Goal: Complete application form

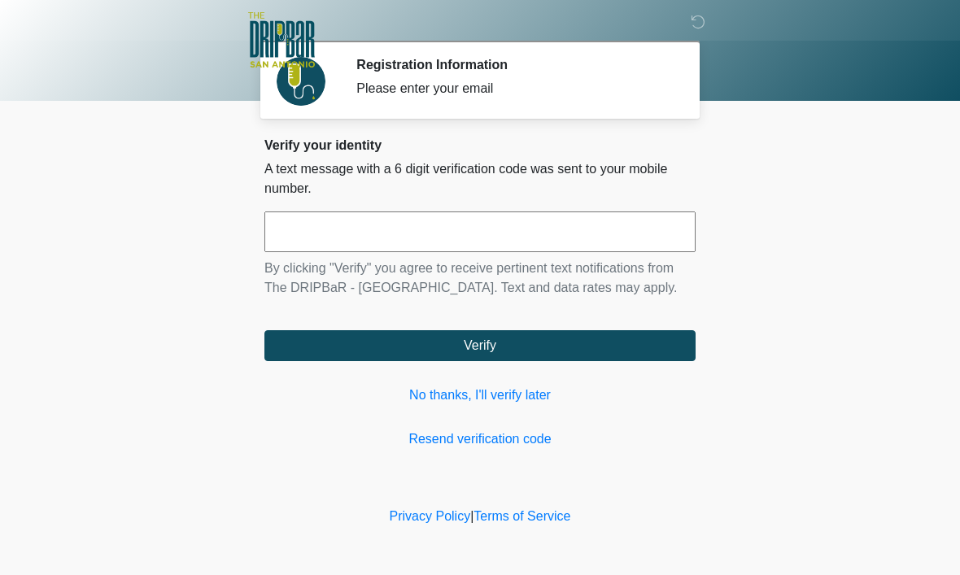
scroll to position [1, 0]
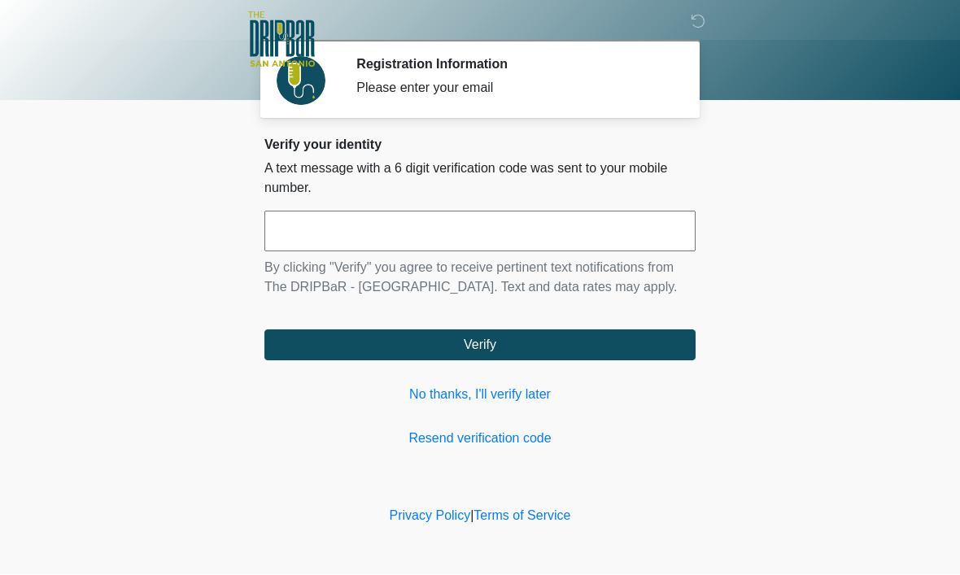
click at [475, 239] on input "text" at bounding box center [480, 232] width 431 height 41
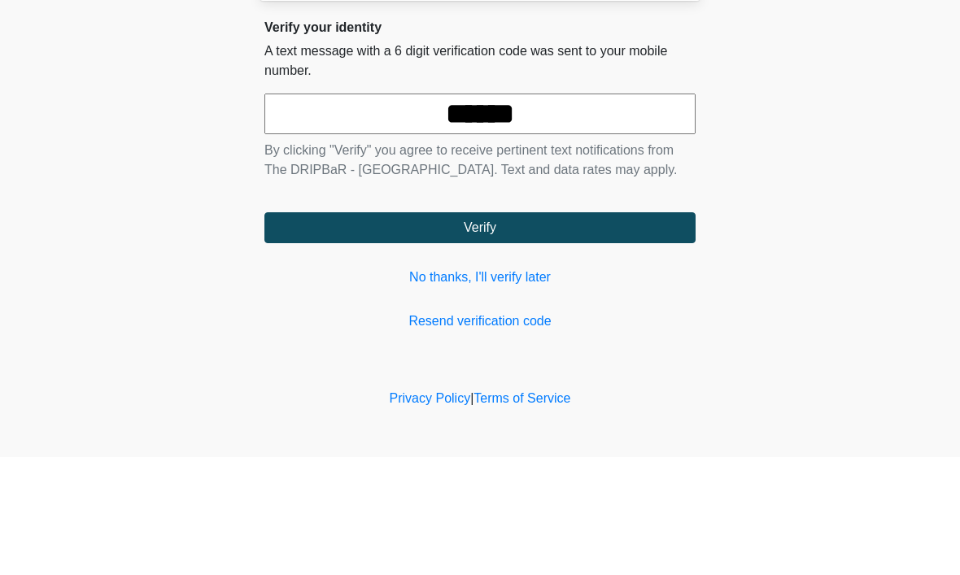
type input "******"
click at [480, 330] on button "Verify" at bounding box center [480, 345] width 431 height 31
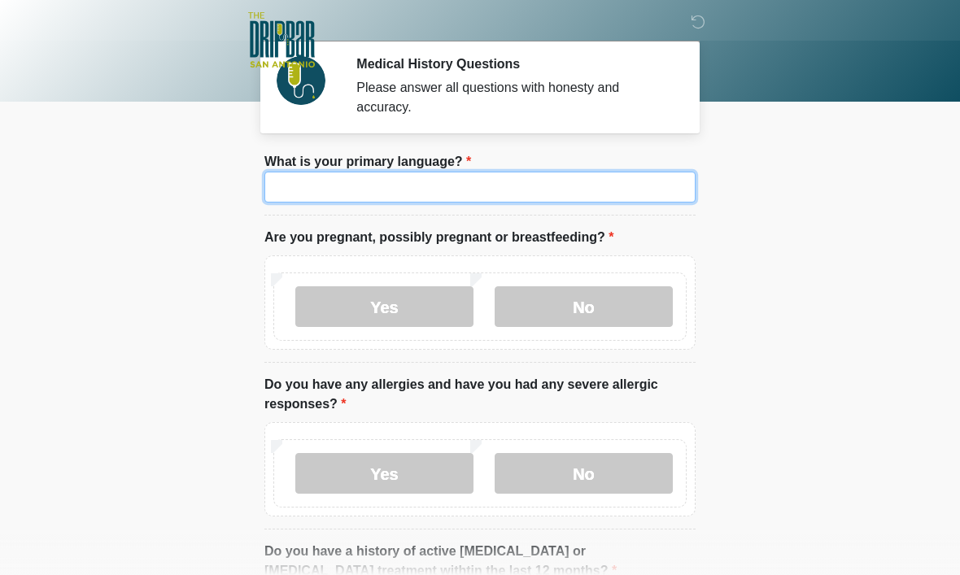
click at [477, 202] on input "What is your primary language?" at bounding box center [480, 187] width 431 height 31
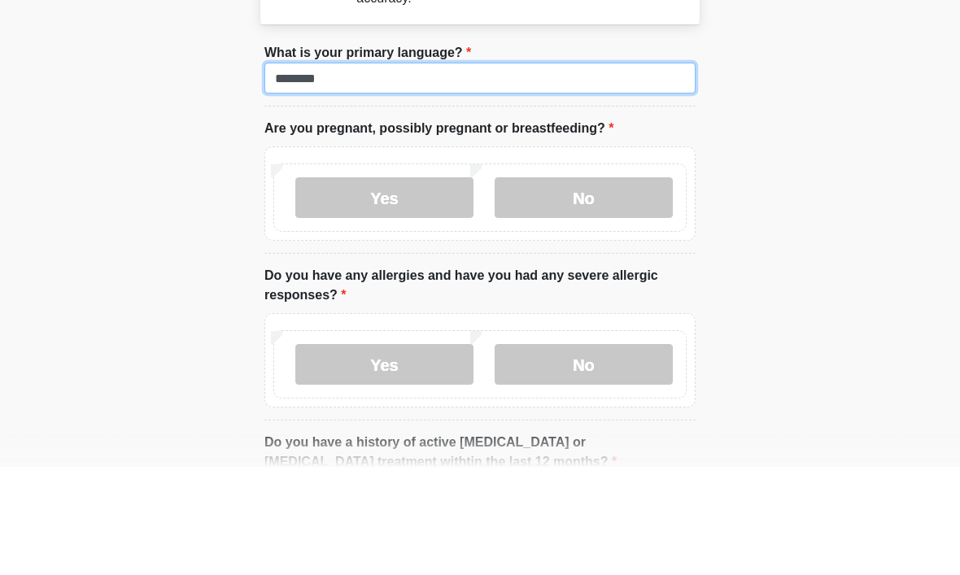
type input "*******"
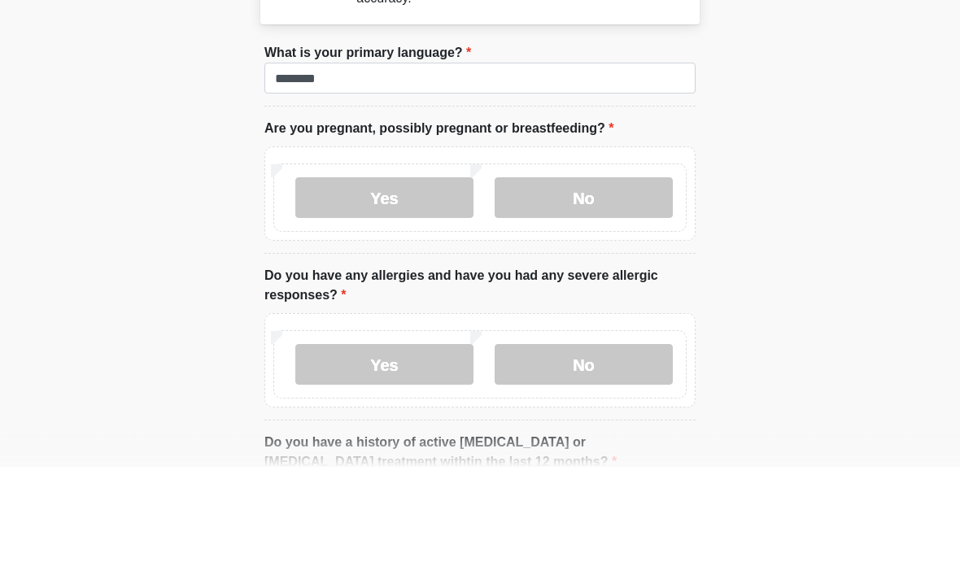
click at [600, 286] on label "No" at bounding box center [584, 306] width 178 height 41
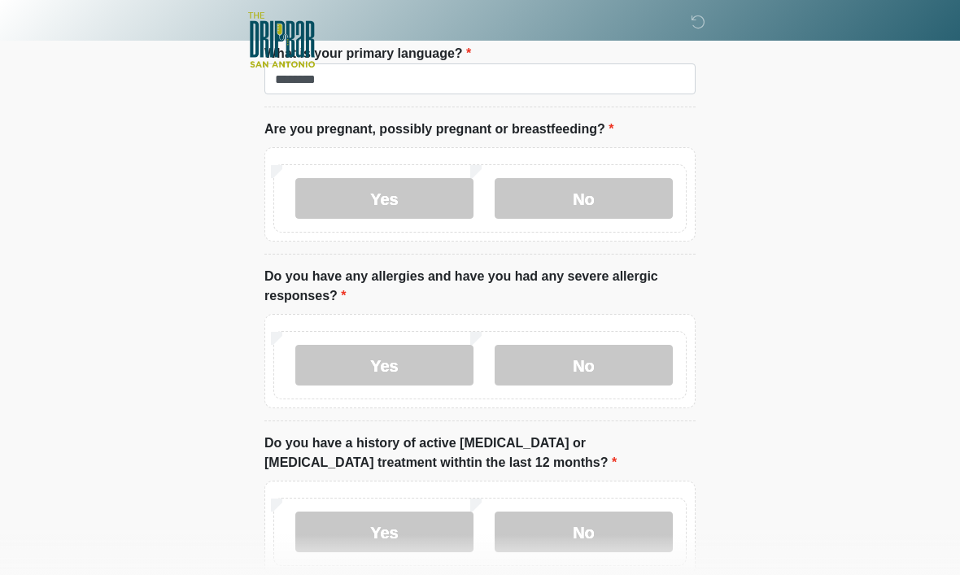
click at [436, 373] on label "Yes" at bounding box center [384, 365] width 178 height 41
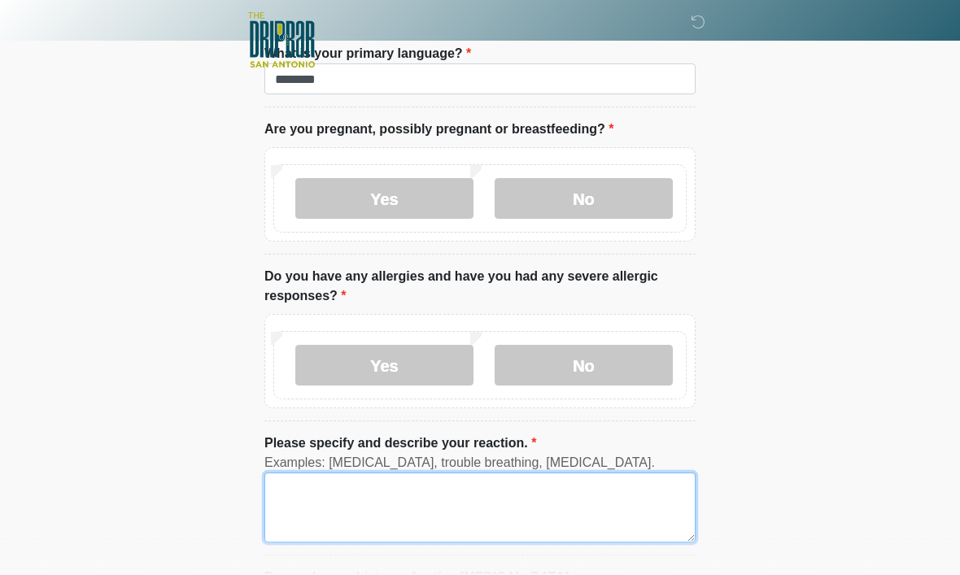
click at [420, 507] on textarea "Please specify and describe your reaction." at bounding box center [480, 508] width 431 height 70
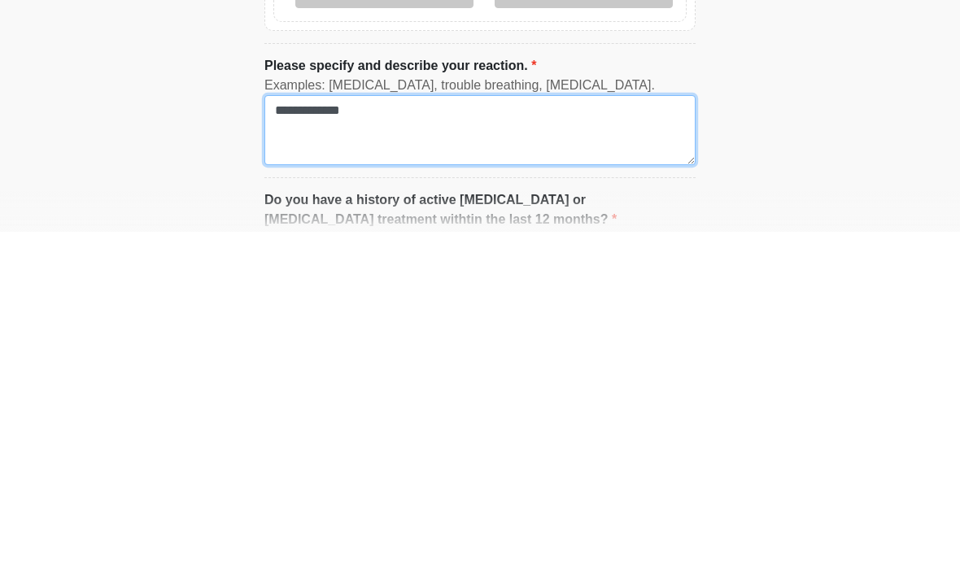
scroll to position [238, 0]
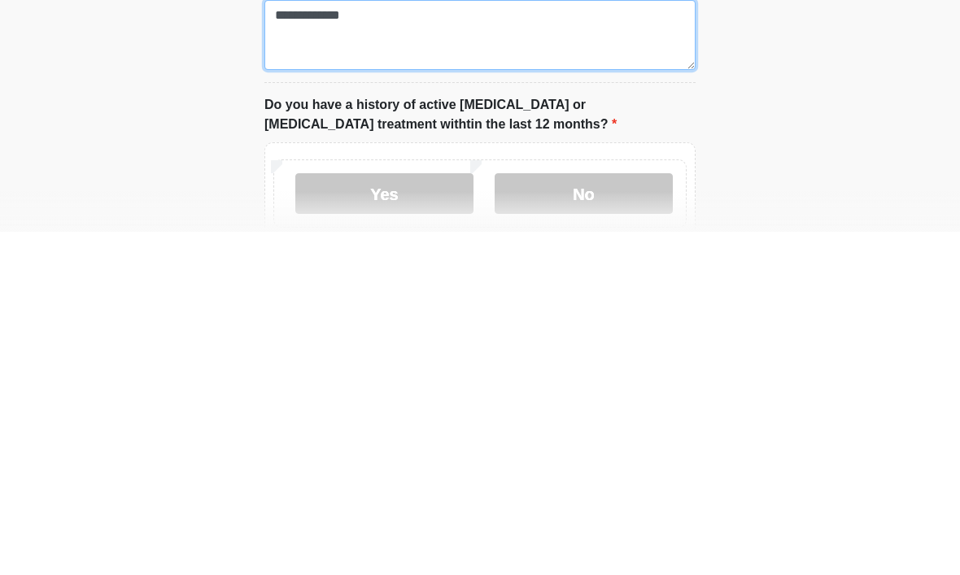
type textarea "**********"
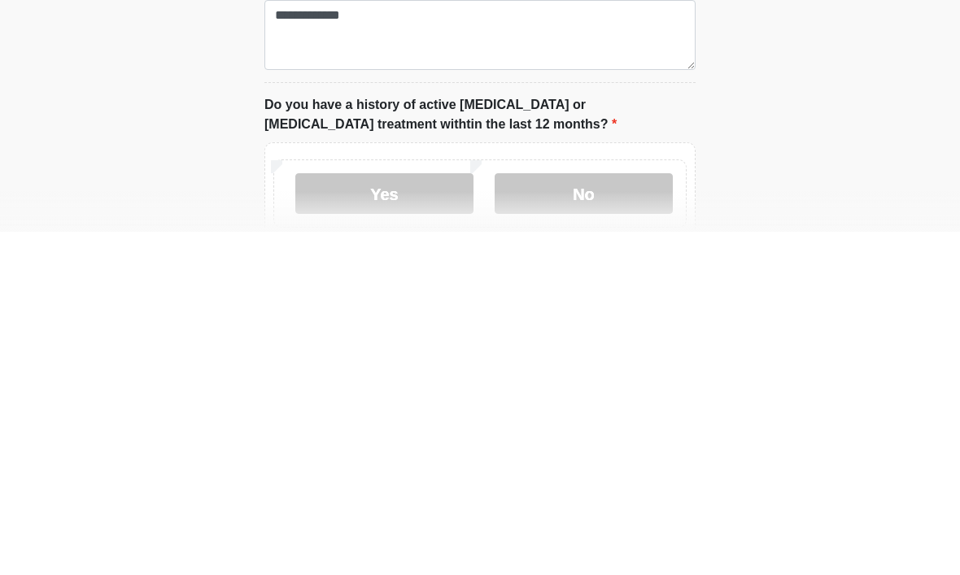
click at [606, 517] on label "No" at bounding box center [584, 537] width 178 height 41
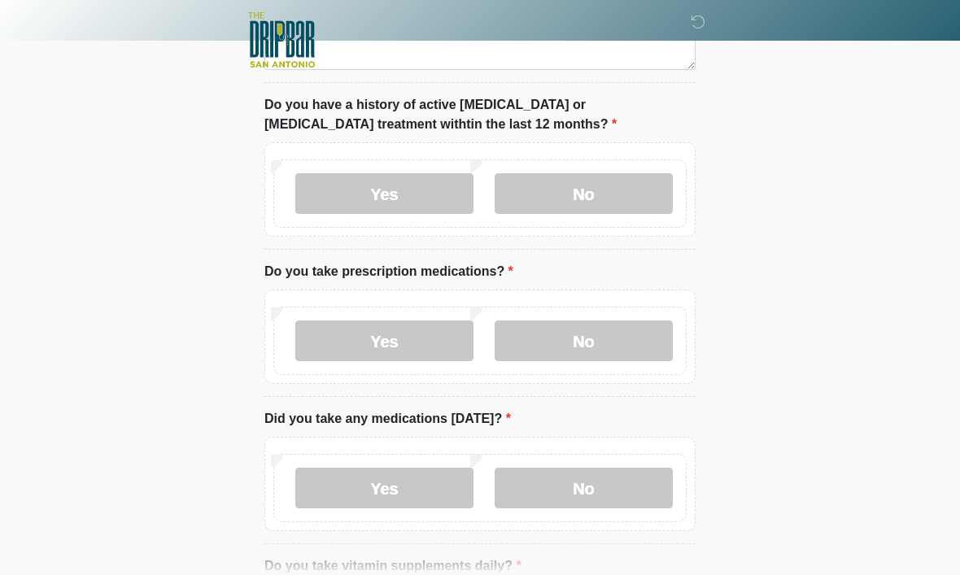
click at [634, 348] on label "No" at bounding box center [584, 341] width 178 height 41
click at [607, 498] on label "No" at bounding box center [584, 488] width 178 height 41
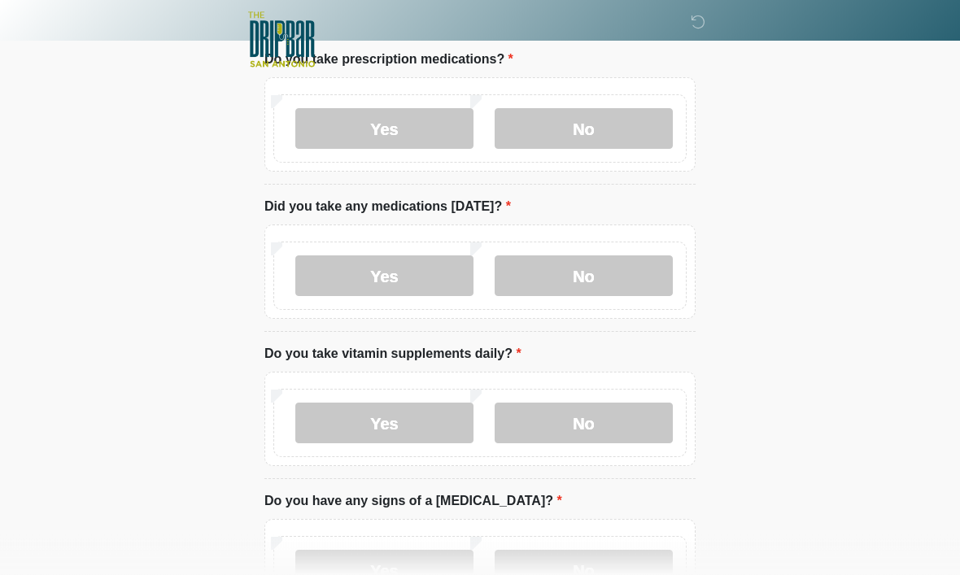
scroll to position [808, 0]
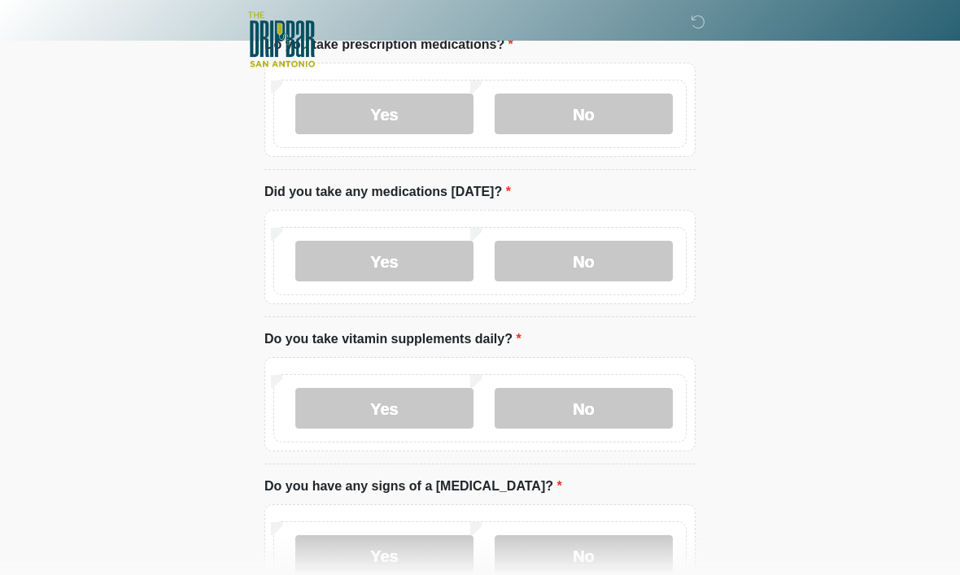
click at [442, 414] on label "Yes" at bounding box center [384, 409] width 178 height 41
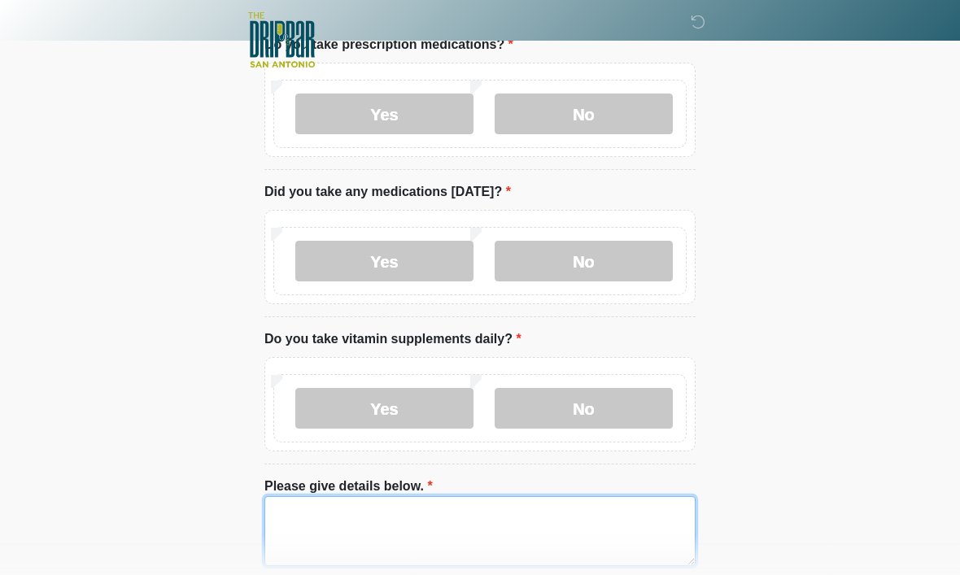
click at [461, 537] on textarea "Please give details below." at bounding box center [480, 531] width 431 height 70
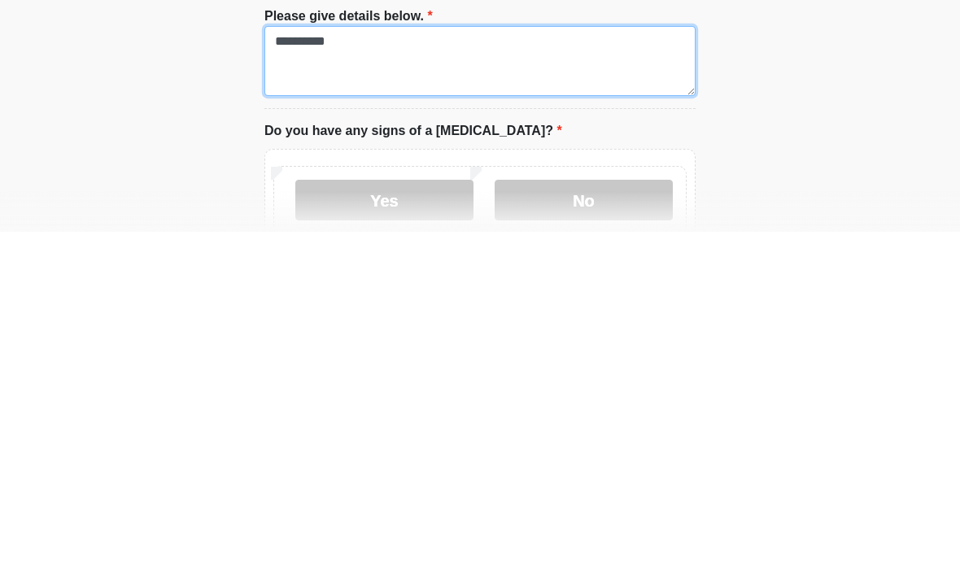
scroll to position [942, 0]
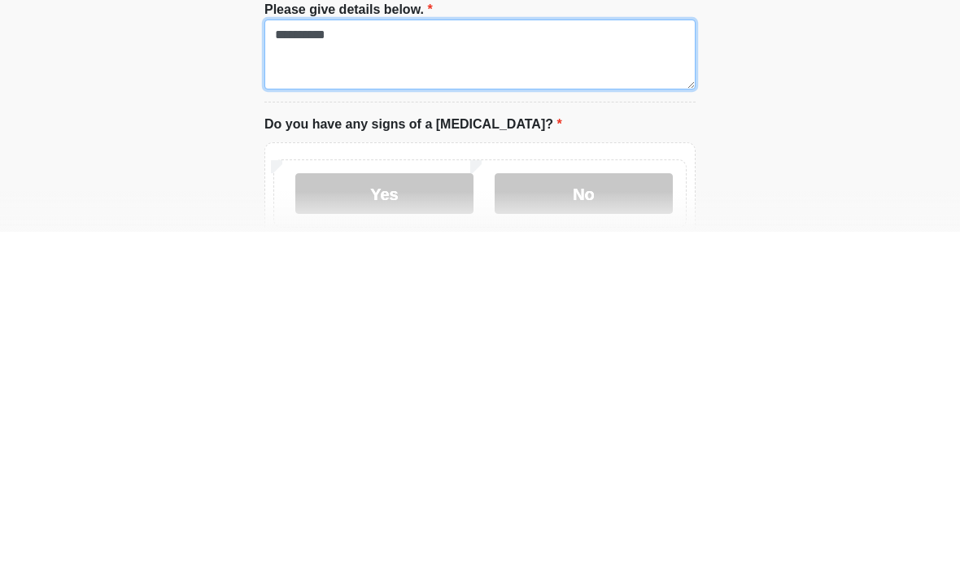
type textarea "*********"
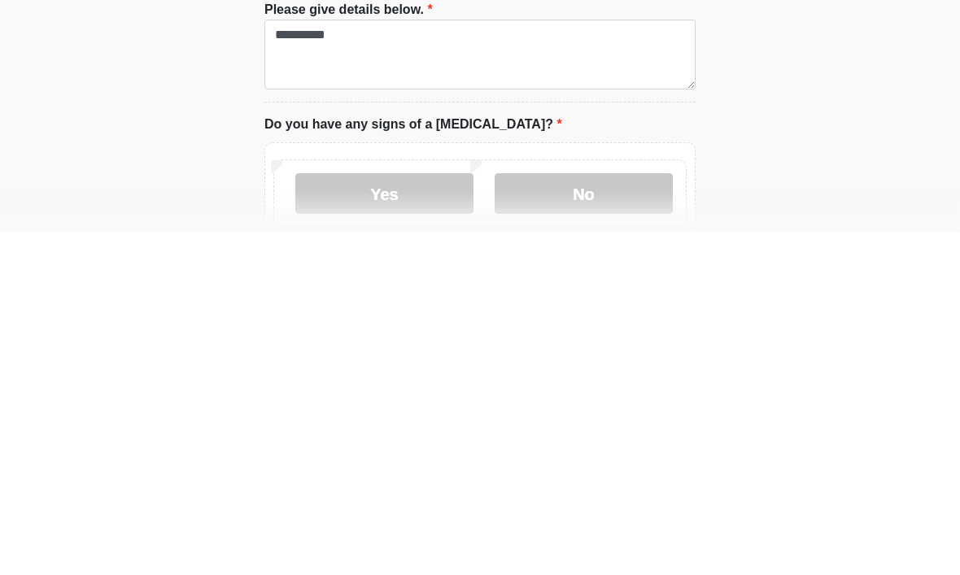
click at [609, 517] on label "No" at bounding box center [584, 537] width 178 height 41
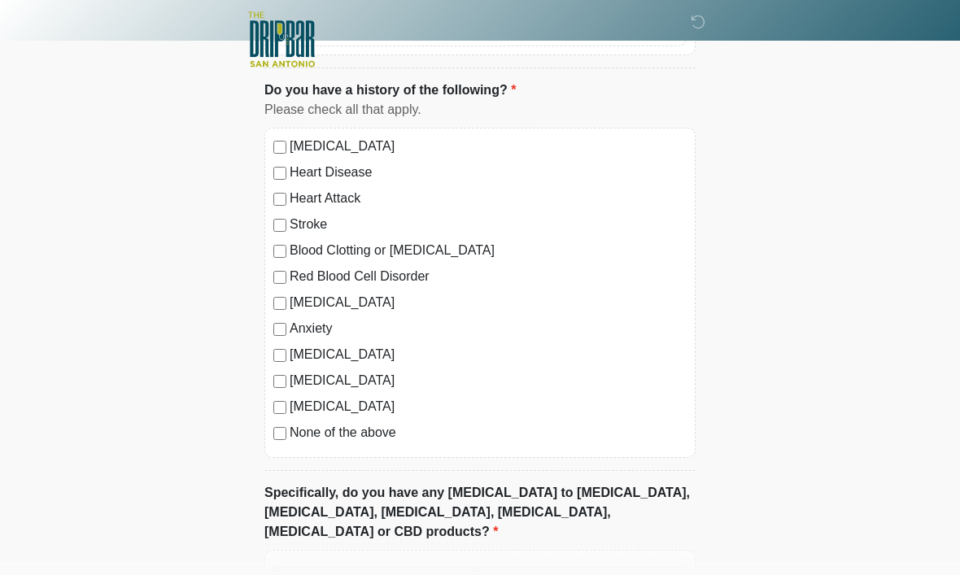
scroll to position [1603, 0]
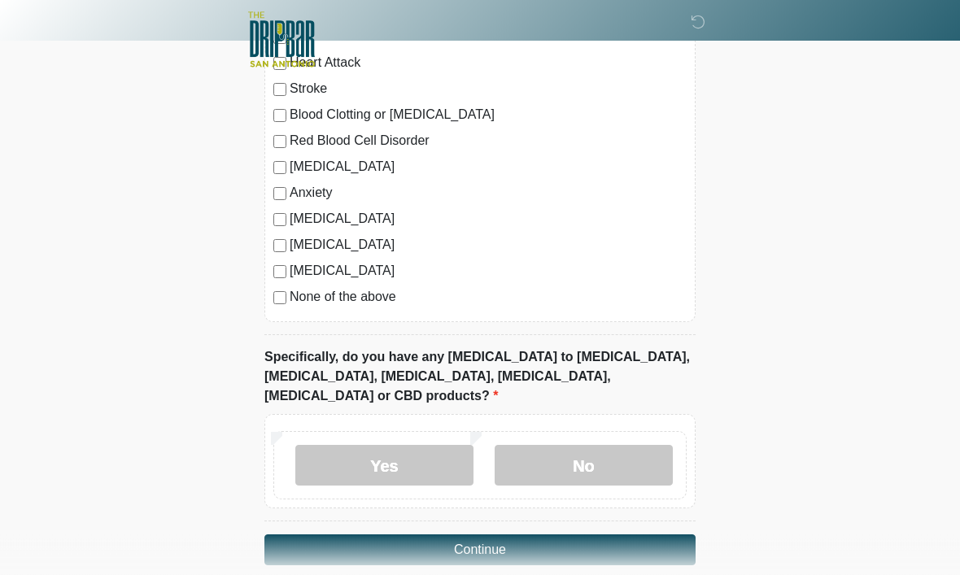
click at [606, 455] on label "No" at bounding box center [584, 466] width 178 height 41
click at [624, 538] on button "Continue" at bounding box center [480, 551] width 431 height 31
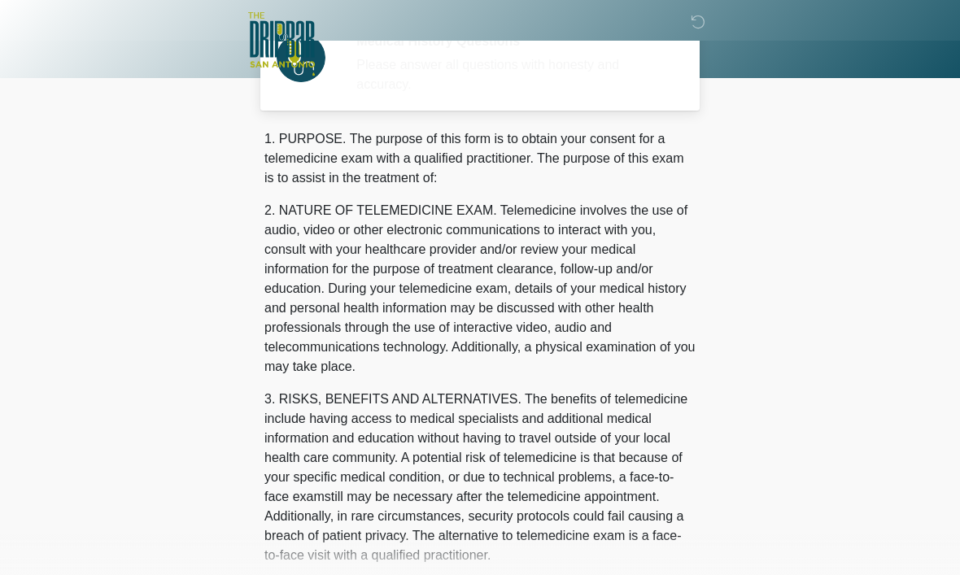
scroll to position [0, 0]
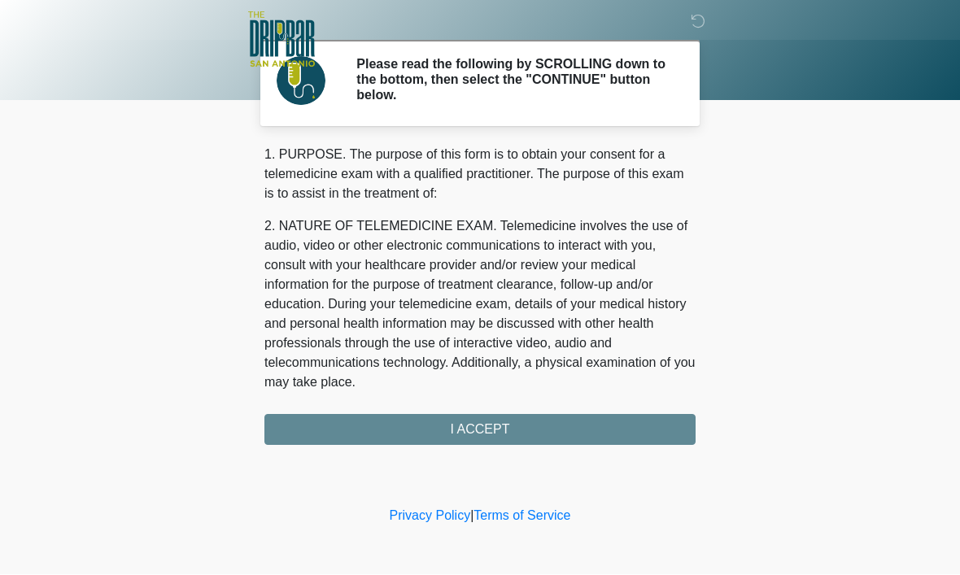
click at [556, 435] on div "1. PURPOSE. The purpose of this form is to obtain your consent for a telemedici…" at bounding box center [480, 296] width 431 height 300
click at [523, 443] on div "1. PURPOSE. The purpose of this form is to obtain your consent for a telemedici…" at bounding box center [480, 296] width 431 height 300
click at [497, 436] on div "1. PURPOSE. The purpose of this form is to obtain your consent for a telemedici…" at bounding box center [480, 296] width 431 height 300
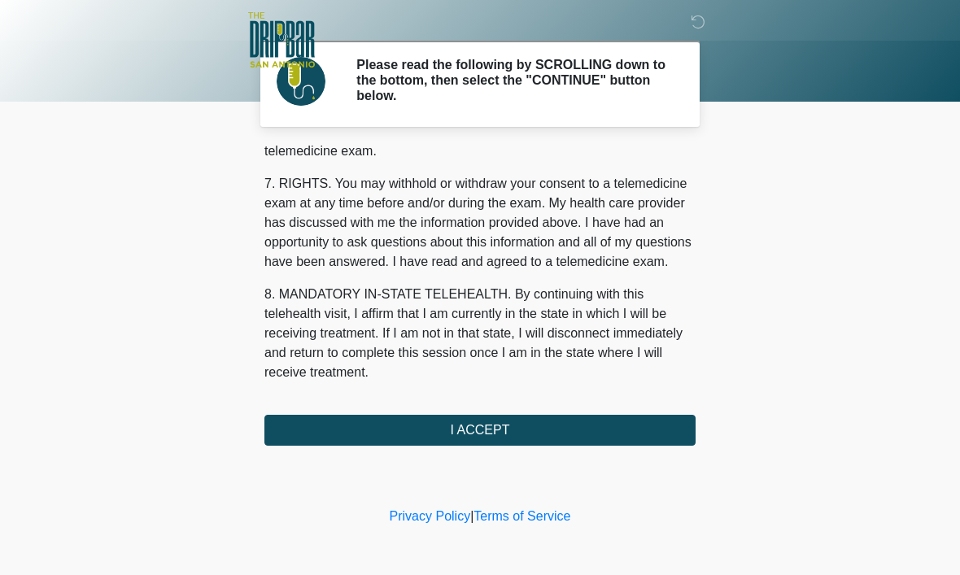
scroll to position [733, 0]
click at [542, 435] on button "I ACCEPT" at bounding box center [480, 430] width 431 height 31
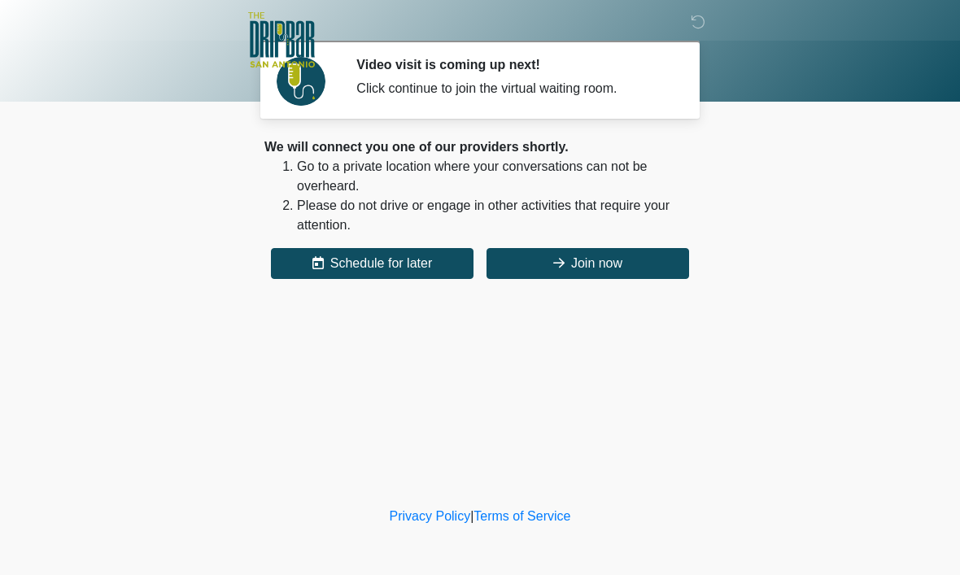
click at [622, 258] on button "Join now" at bounding box center [588, 263] width 203 height 31
